Goal: Task Accomplishment & Management: Manage account settings

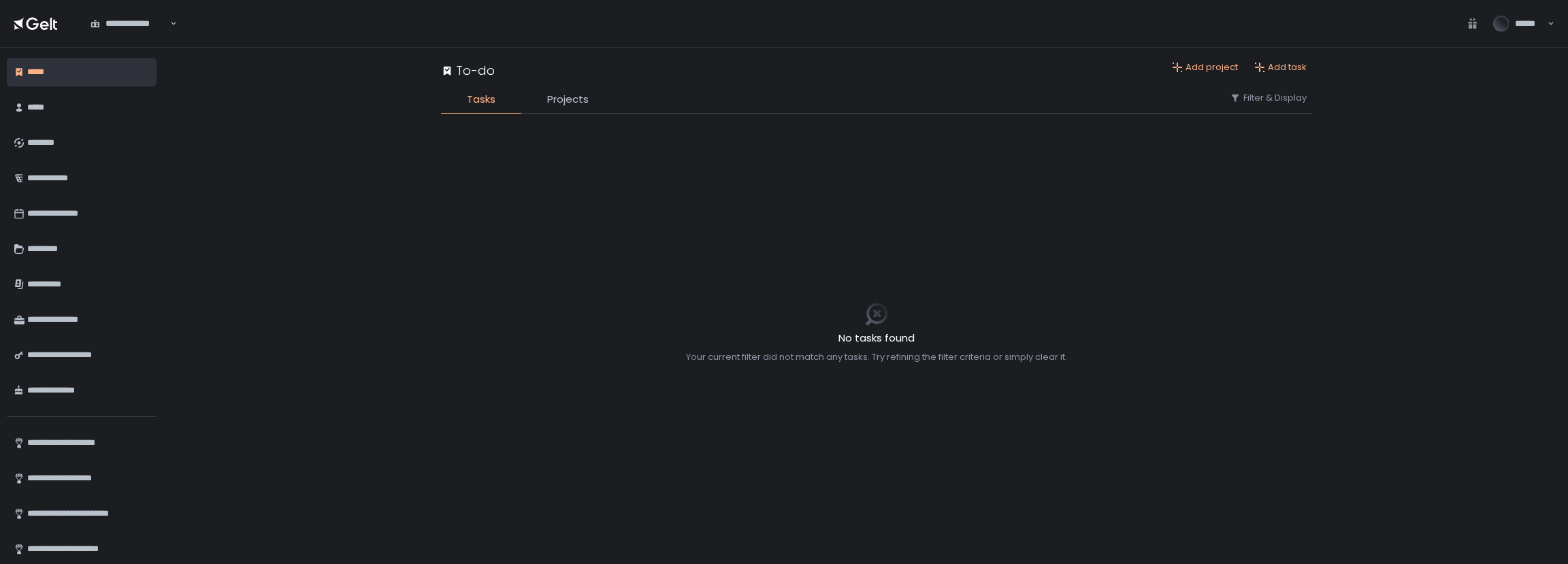
click at [156, 25] on div "**********" at bounding box center [129, 24] width 81 height 14
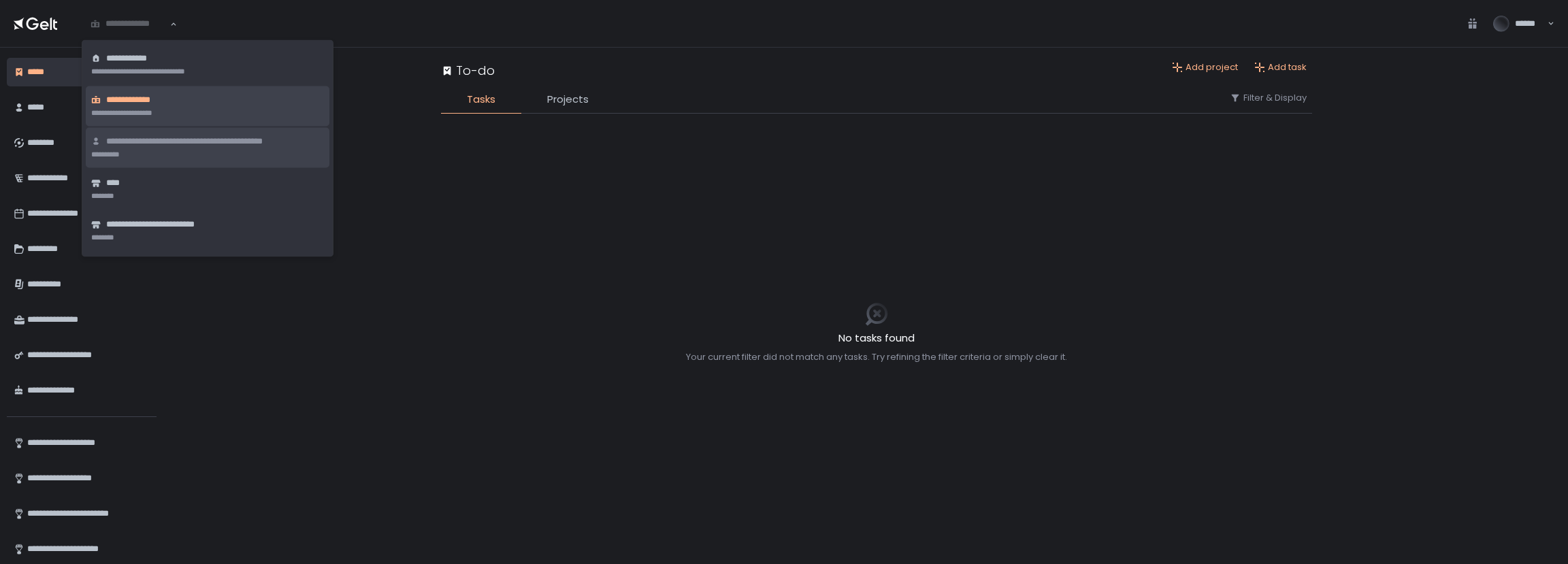
click at [218, 156] on li "**********" at bounding box center [207, 148] width 244 height 40
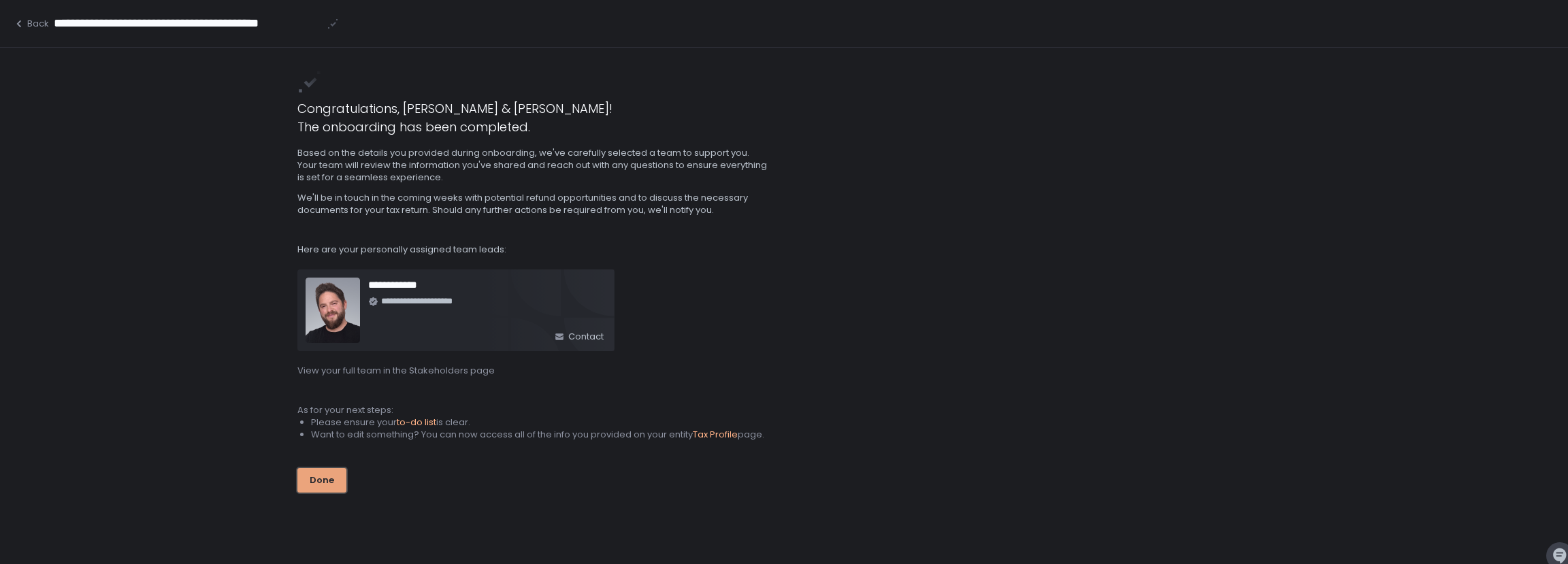
click at [322, 478] on div "Done" at bounding box center [322, 480] width 24 height 12
